Goal: Find specific page/section: Find specific page/section

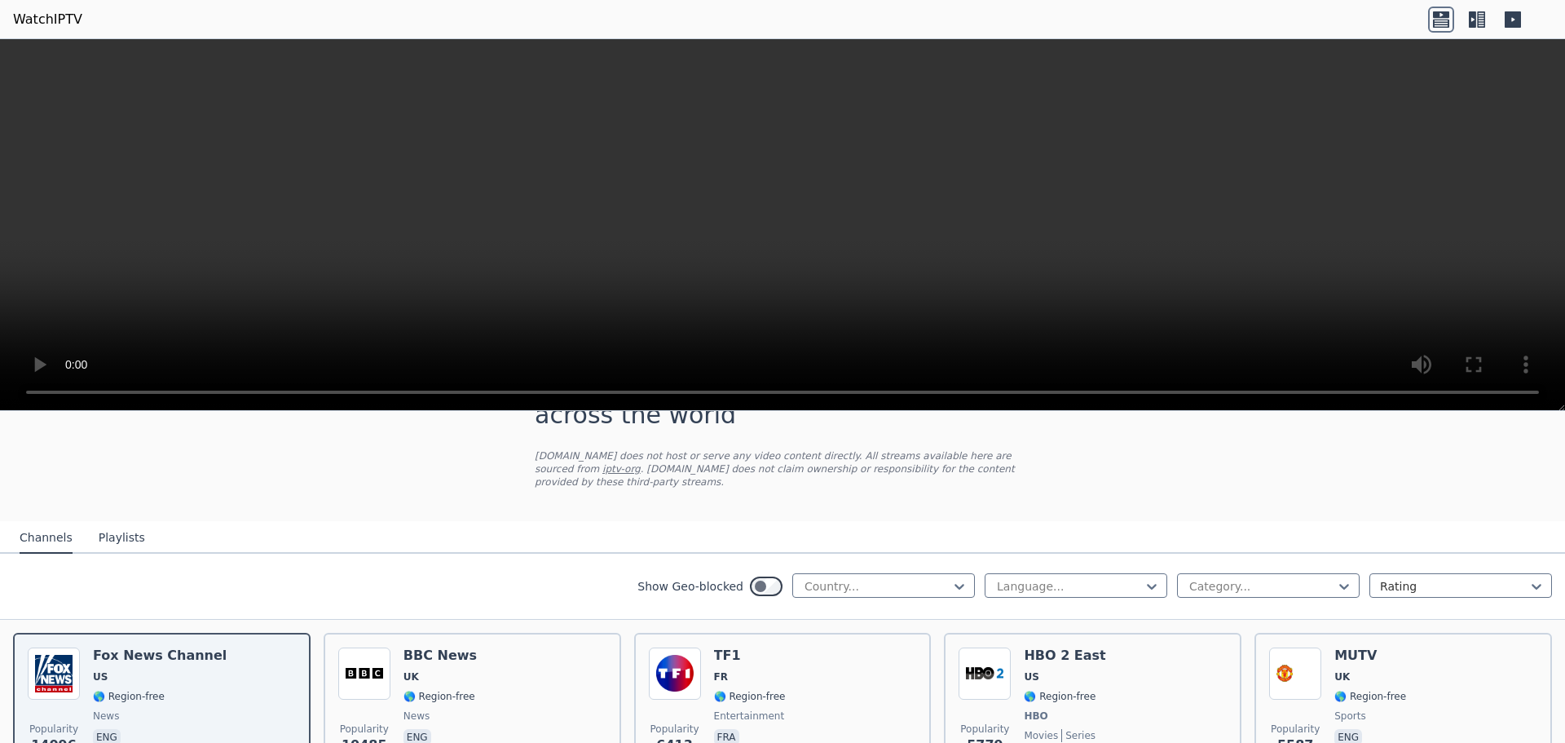
scroll to position [23, 0]
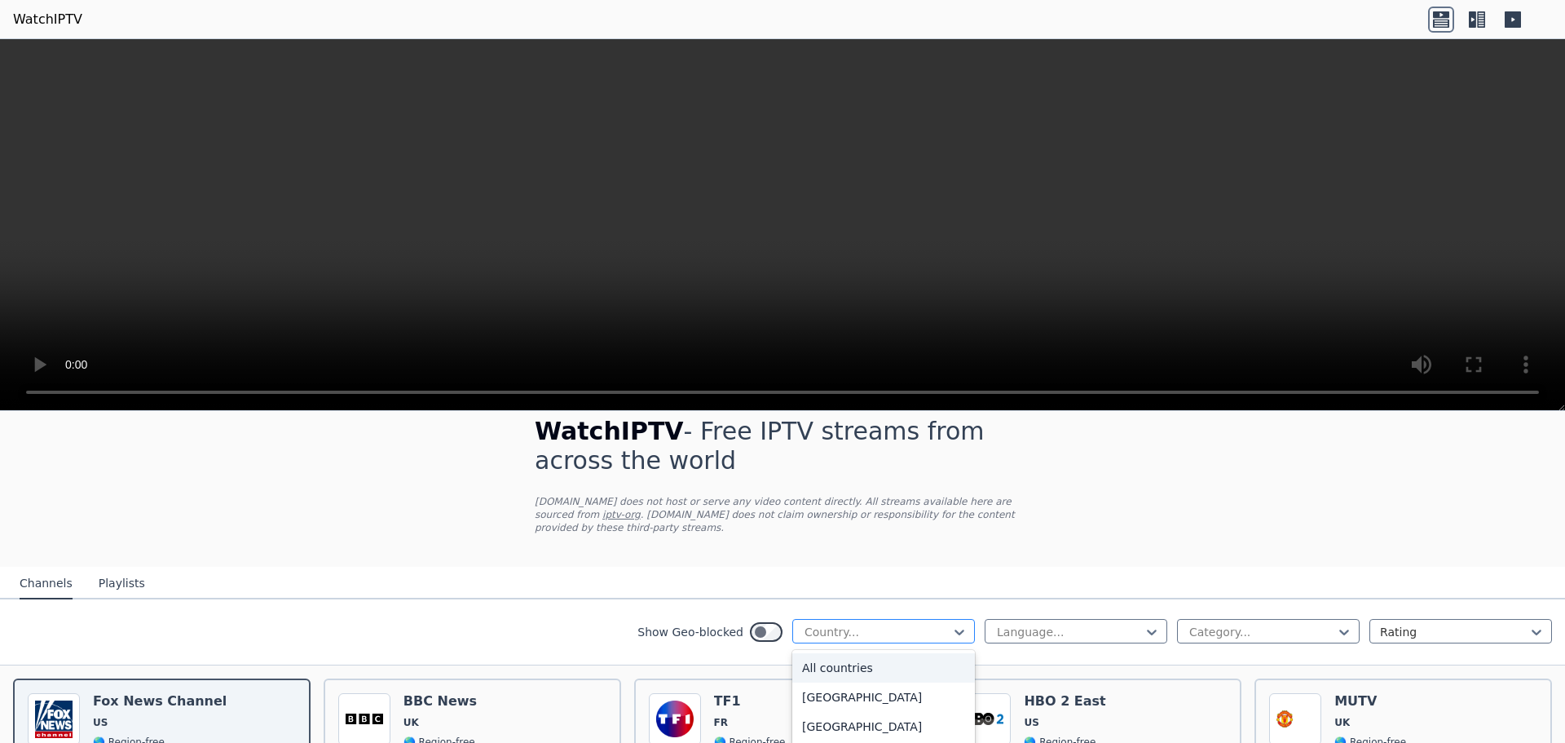
click at [858, 624] on div at bounding box center [877, 632] width 148 height 16
type input "**"
click at [831, 682] on div "[GEOGRAPHIC_DATA]" at bounding box center [883, 696] width 183 height 29
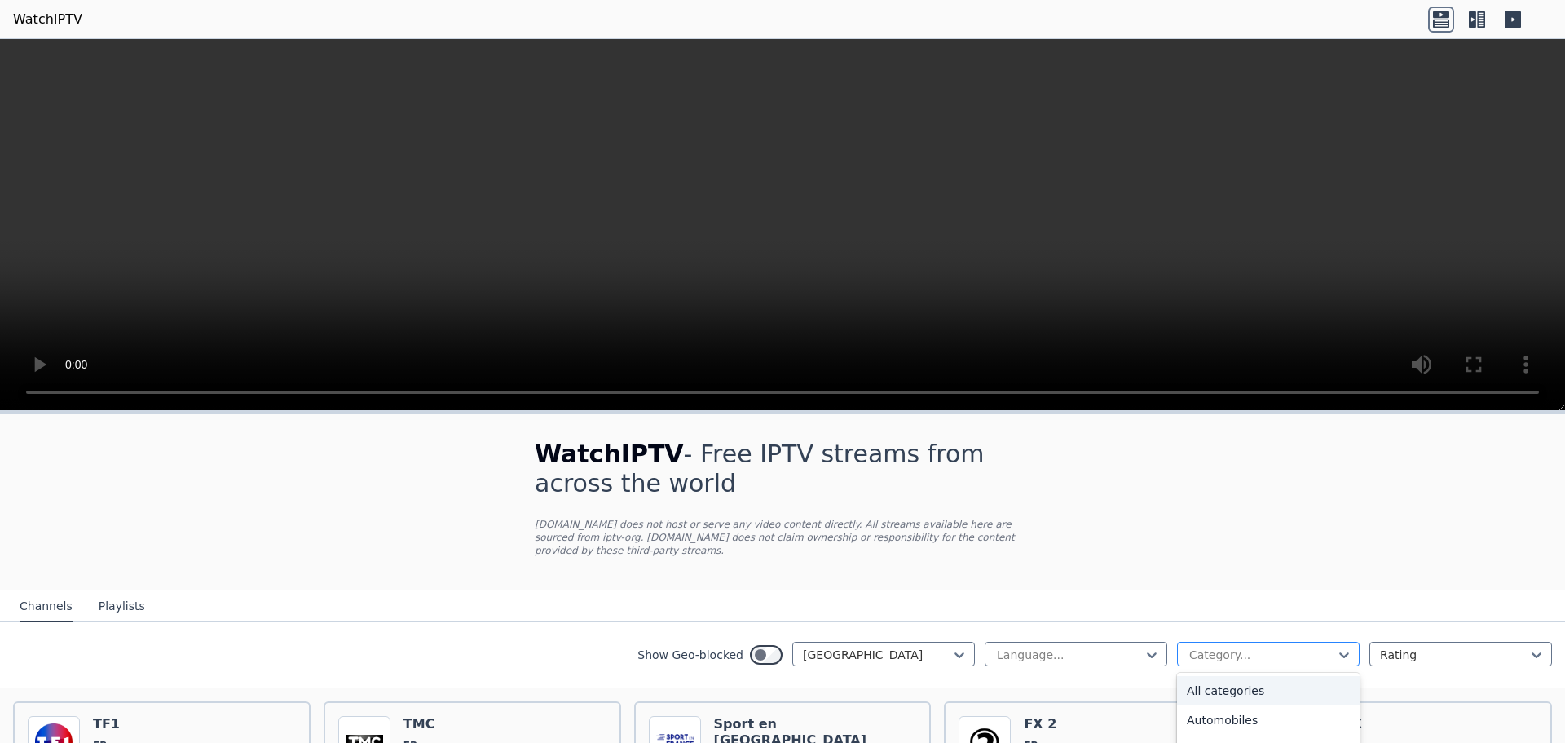
click at [1201, 651] on div "Category..." at bounding box center [1268, 654] width 183 height 24
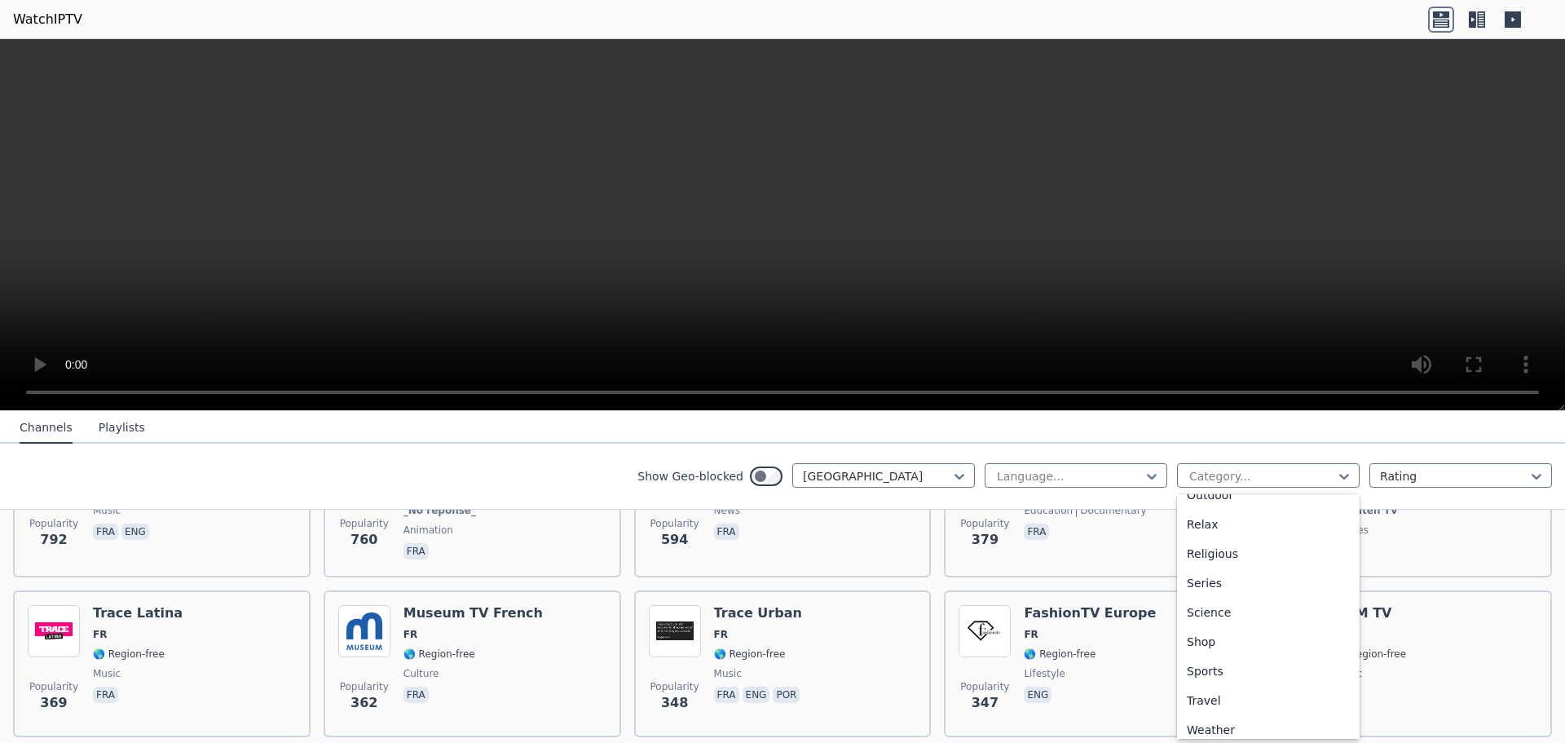
scroll to position [554, 0]
click at [1205, 653] on div "Sports" at bounding box center [1268, 661] width 183 height 29
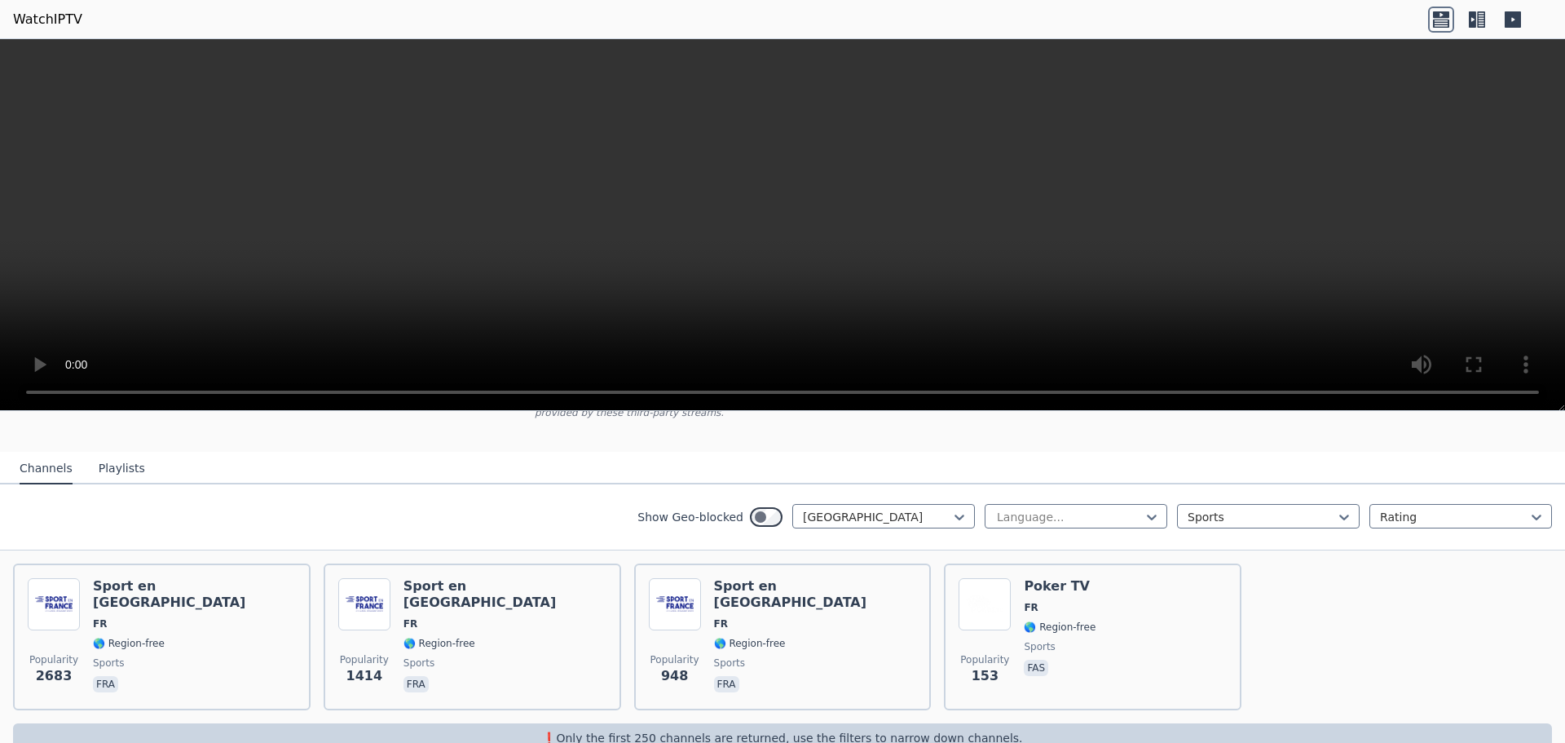
scroll to position [160, 0]
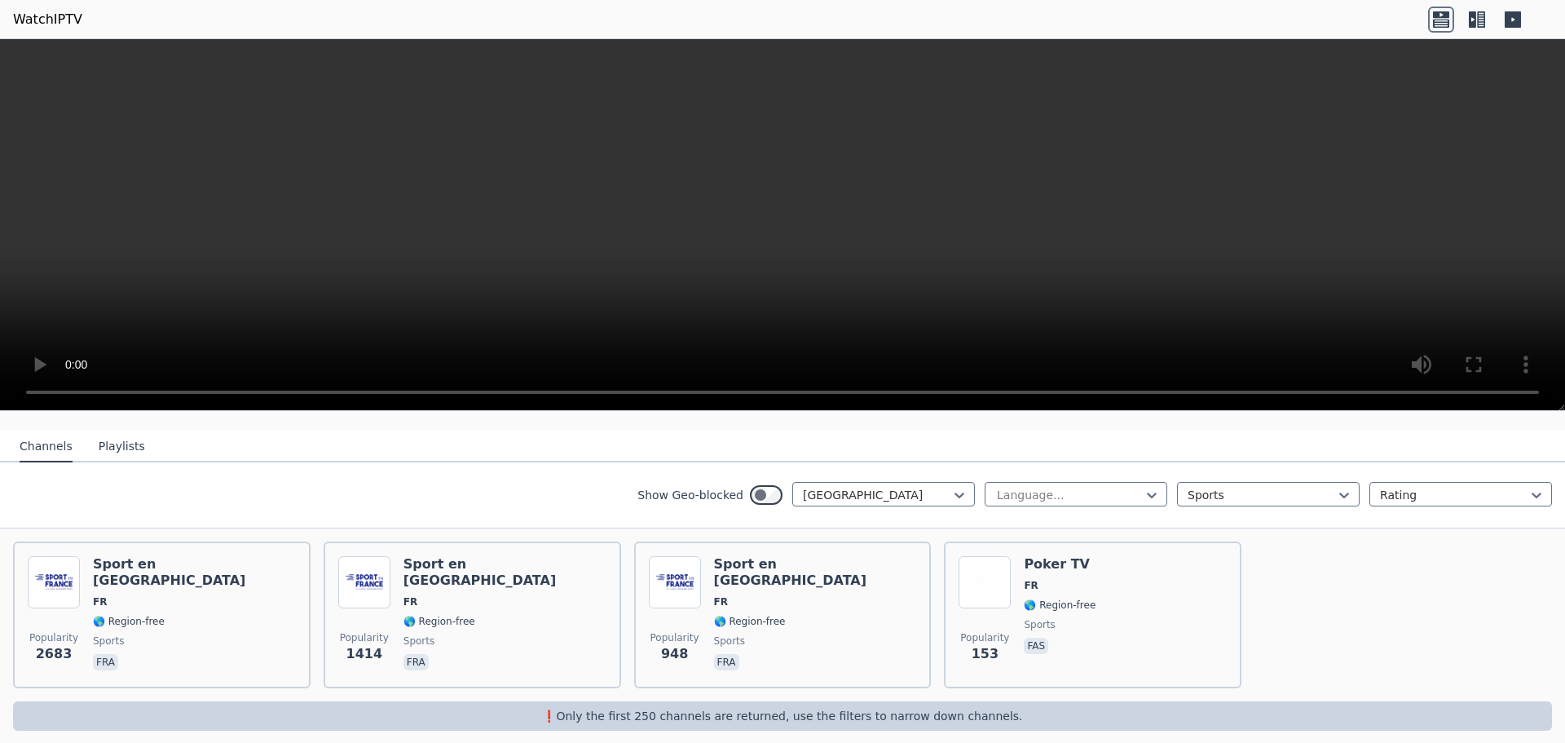
click at [882, 493] on div "Show Geo-blocked [GEOGRAPHIC_DATA]" at bounding box center [807, 495] width 338 height 26
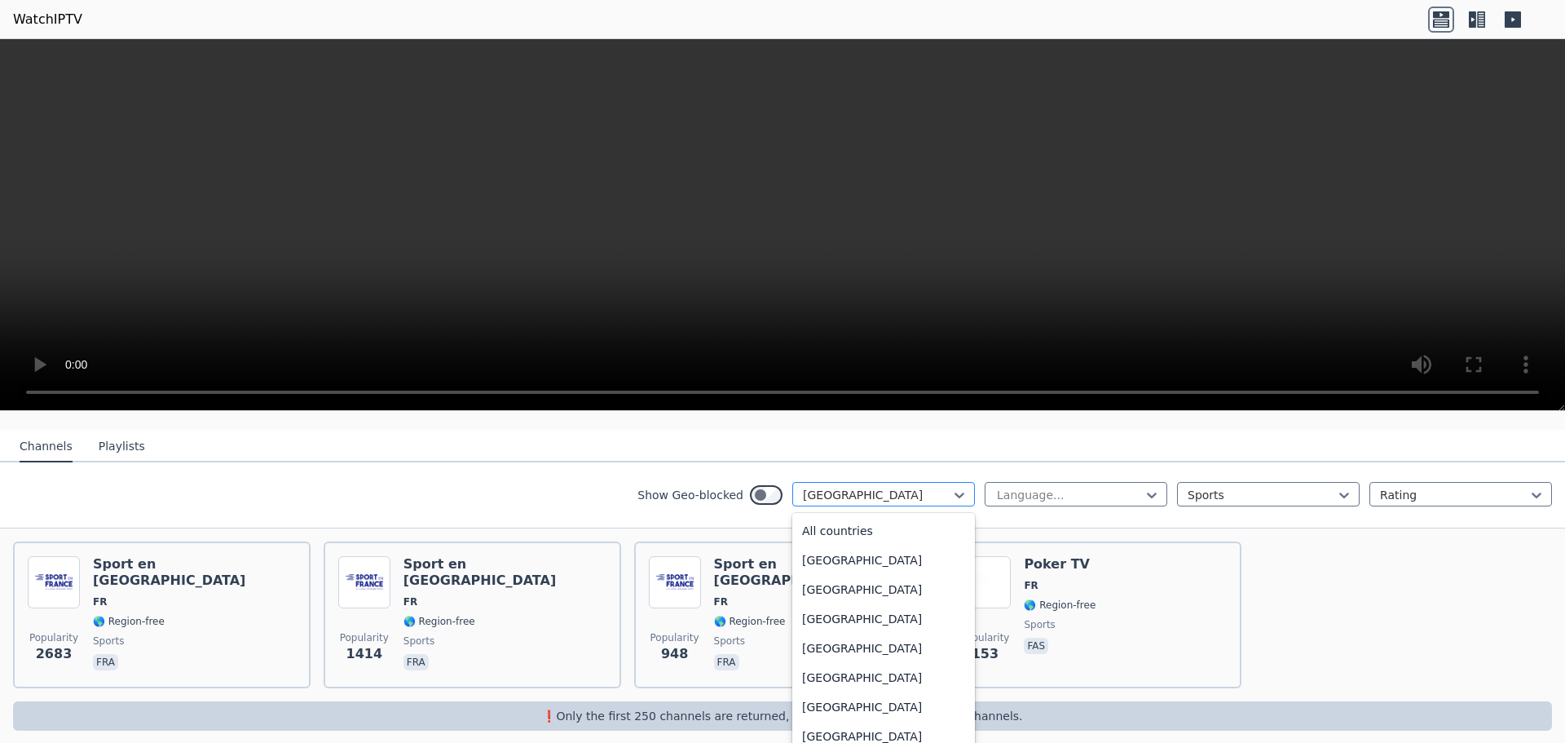
click at [880, 487] on div at bounding box center [877, 495] width 148 height 16
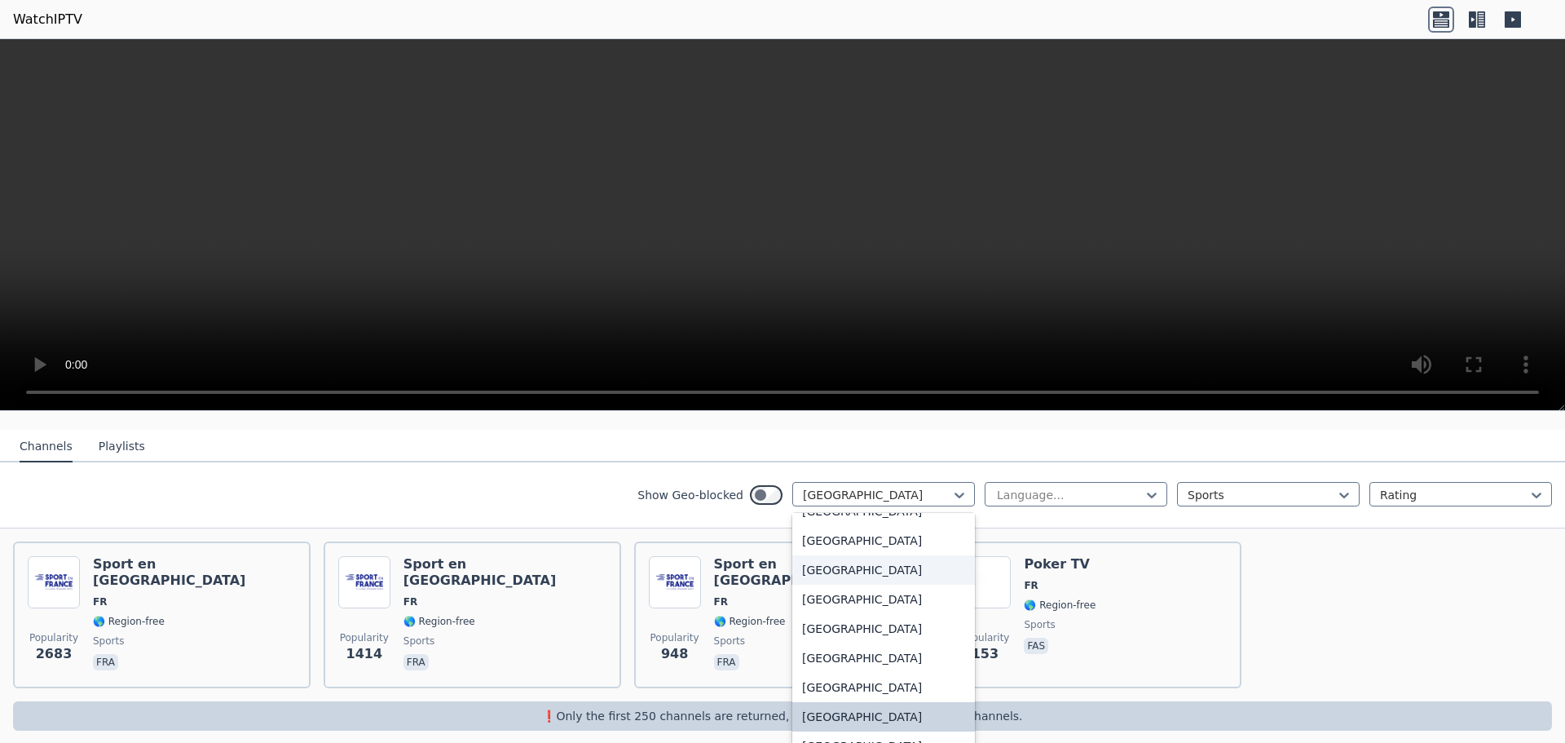
scroll to position [0, 0]
